Goal: Task Accomplishment & Management: Manage account settings

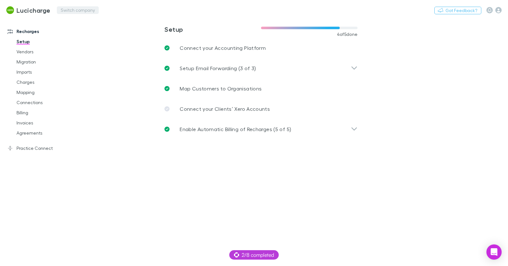
click at [71, 13] on button "Switch company" at bounding box center [78, 10] width 42 height 8
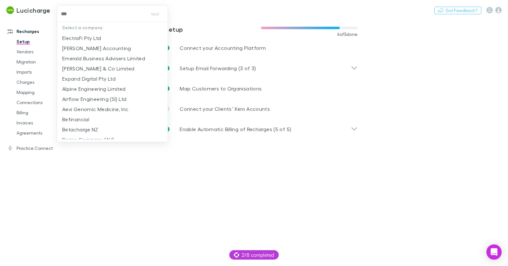
type input "****"
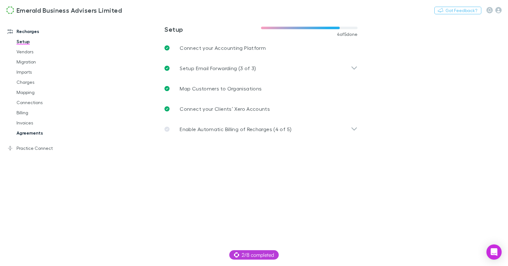
click at [33, 134] on link "Agreements" at bounding box center [44, 133] width 69 height 10
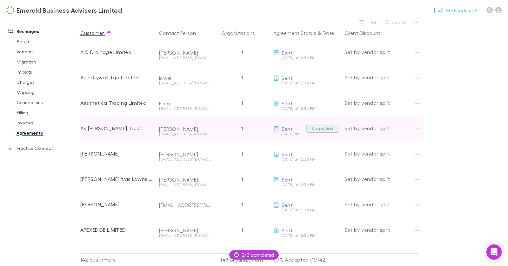
click at [329, 128] on button "Copy link" at bounding box center [322, 128] width 33 height 9
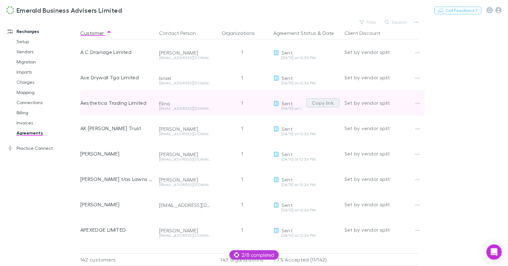
click at [327, 104] on button "Copy link" at bounding box center [322, 102] width 33 height 9
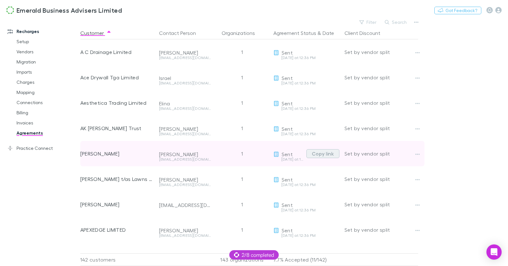
click at [327, 155] on button "Copy link" at bounding box center [322, 153] width 33 height 9
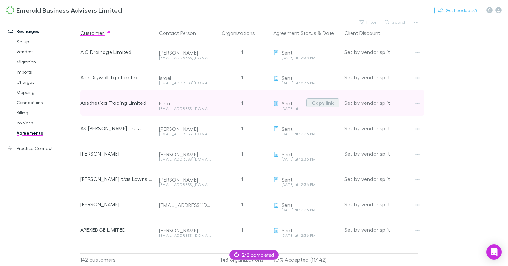
click at [315, 102] on button "Copy link" at bounding box center [322, 102] width 33 height 9
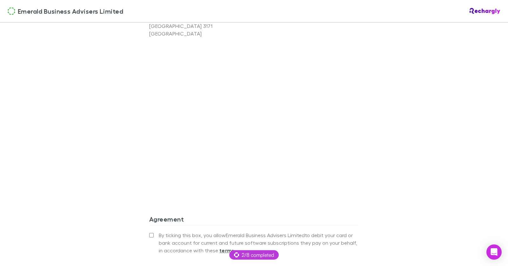
scroll to position [547, 0]
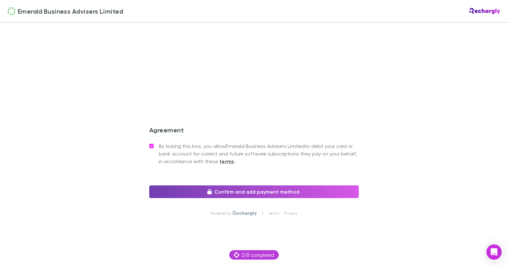
click at [179, 192] on button "Confirm and add payment method" at bounding box center [254, 191] width 210 height 13
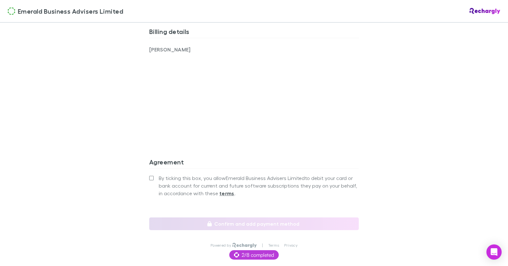
scroll to position [452, 0]
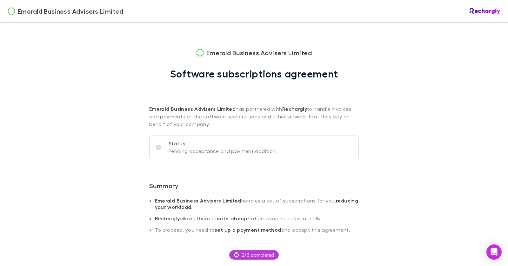
scroll to position [543, 0]
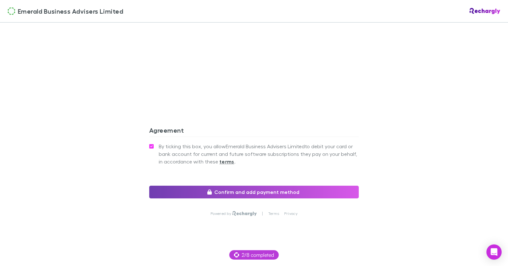
drag, startPoint x: 188, startPoint y: 188, endPoint x: 212, endPoint y: 186, distance: 24.3
click at [188, 188] on button "Confirm and add payment method" at bounding box center [254, 192] width 210 height 13
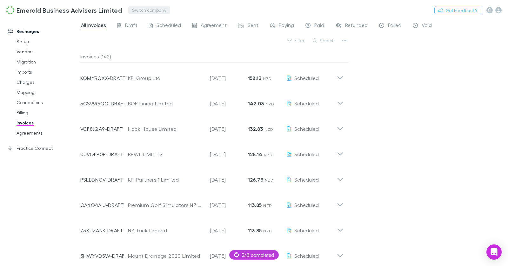
click at [142, 10] on button "Switch company" at bounding box center [149, 10] width 42 height 8
type input "****"
click at [246, 255] on span "2/8 completed" at bounding box center [254, 255] width 40 height 8
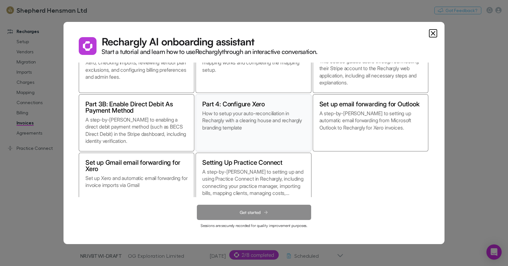
scroll to position [56, 0]
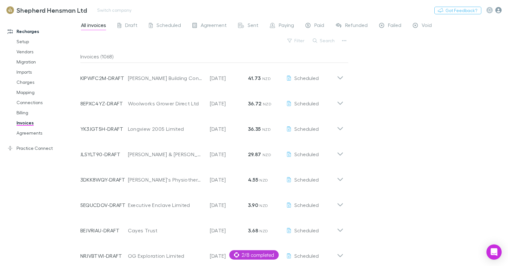
click at [496, 11] on icon "button" at bounding box center [498, 10] width 6 height 6
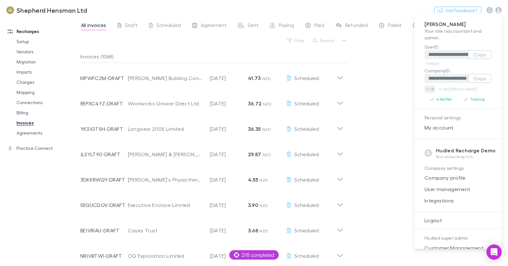
click at [431, 89] on link "In DB" at bounding box center [430, 89] width 11 height 8
click at [500, 254] on div "Open Intercom Messenger" at bounding box center [494, 252] width 17 height 17
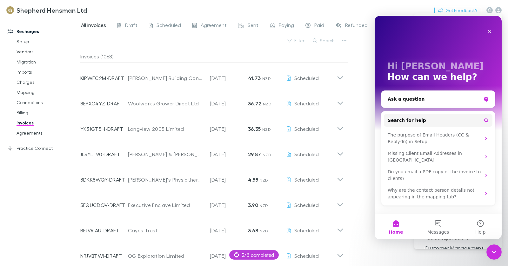
scroll to position [0, 0]
drag, startPoint x: 498, startPoint y: 253, endPoint x: 973, endPoint y: 331, distance: 480.9
click at [500, 254] on div "Close Intercom Messenger" at bounding box center [493, 251] width 15 height 15
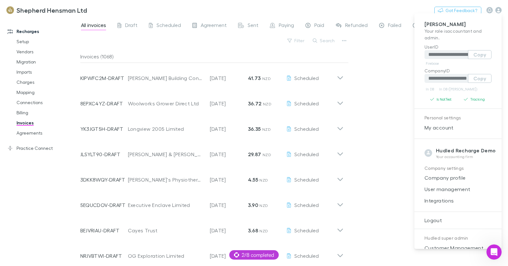
click at [378, 96] on div at bounding box center [254, 133] width 508 height 266
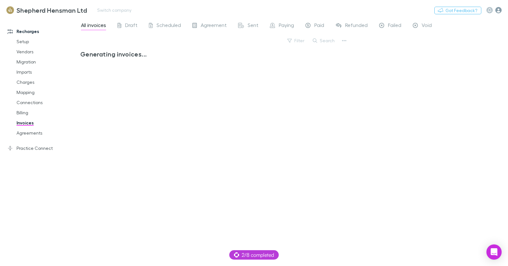
click at [497, 11] on icon "button" at bounding box center [498, 10] width 6 height 6
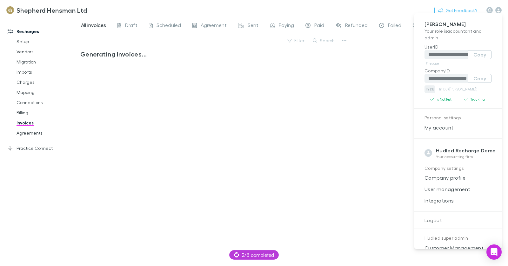
click at [431, 88] on link "In DB" at bounding box center [430, 89] width 11 height 8
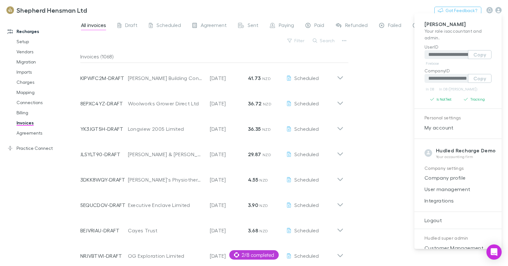
click at [168, 24] on div at bounding box center [254, 133] width 508 height 266
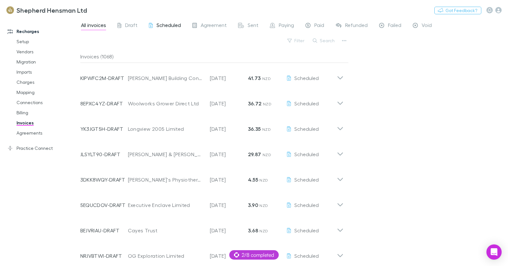
click at [169, 25] on span "Scheduled" at bounding box center [169, 26] width 24 height 8
